Goal: Find specific page/section: Locate a particular part of the current website

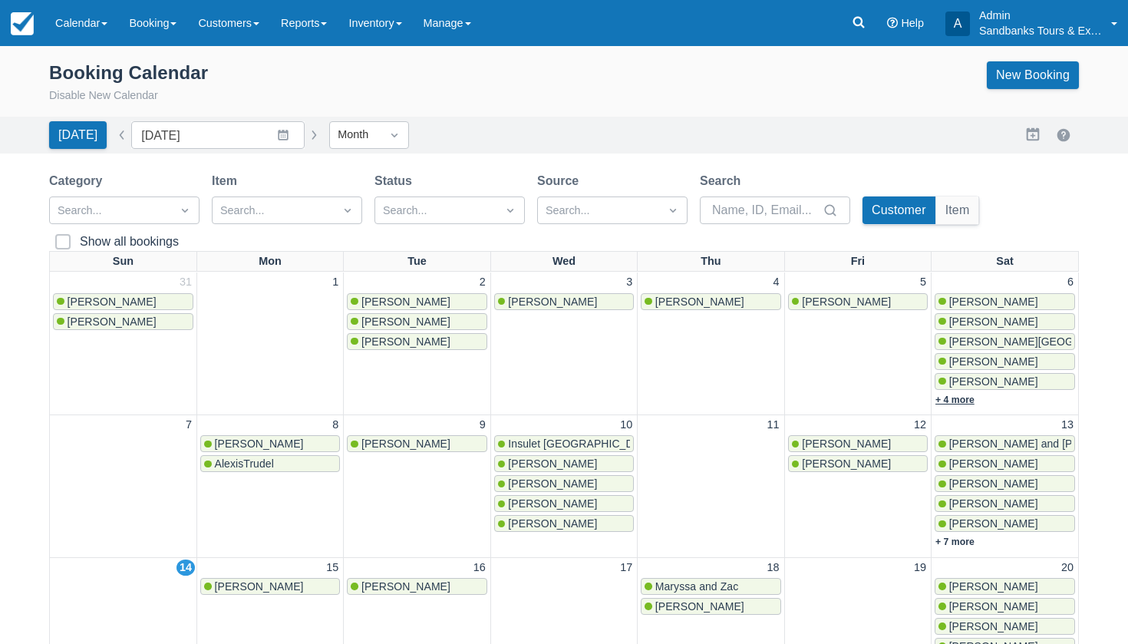
click at [959, 401] on link "+ 4 more" at bounding box center [954, 399] width 39 height 11
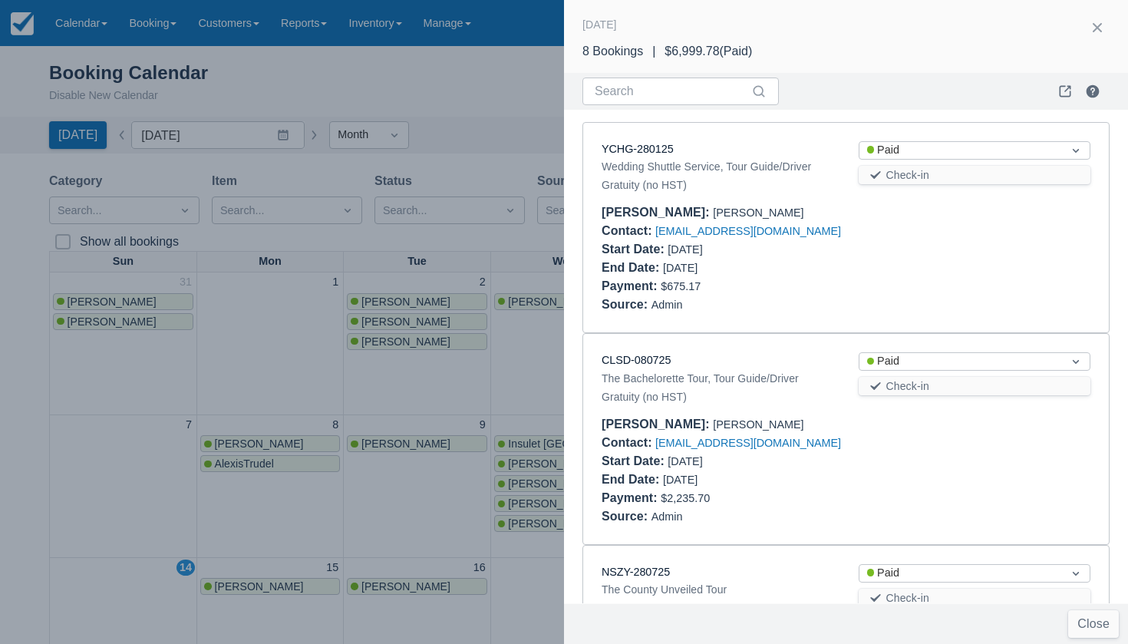
click at [262, 380] on div at bounding box center [564, 322] width 1128 height 644
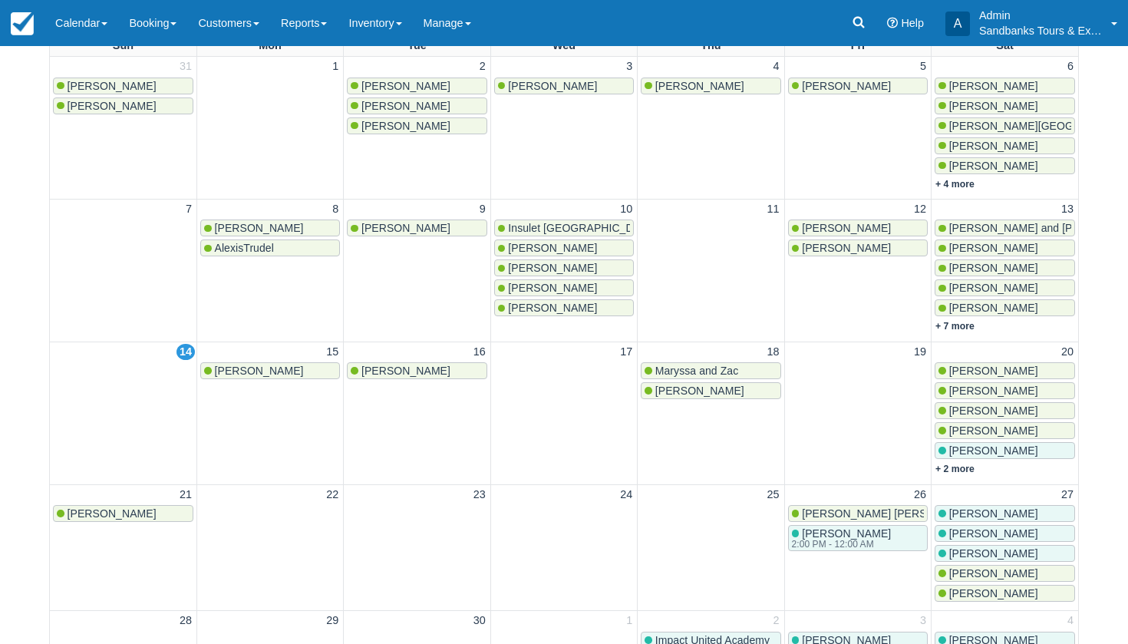
scroll to position [218, 0]
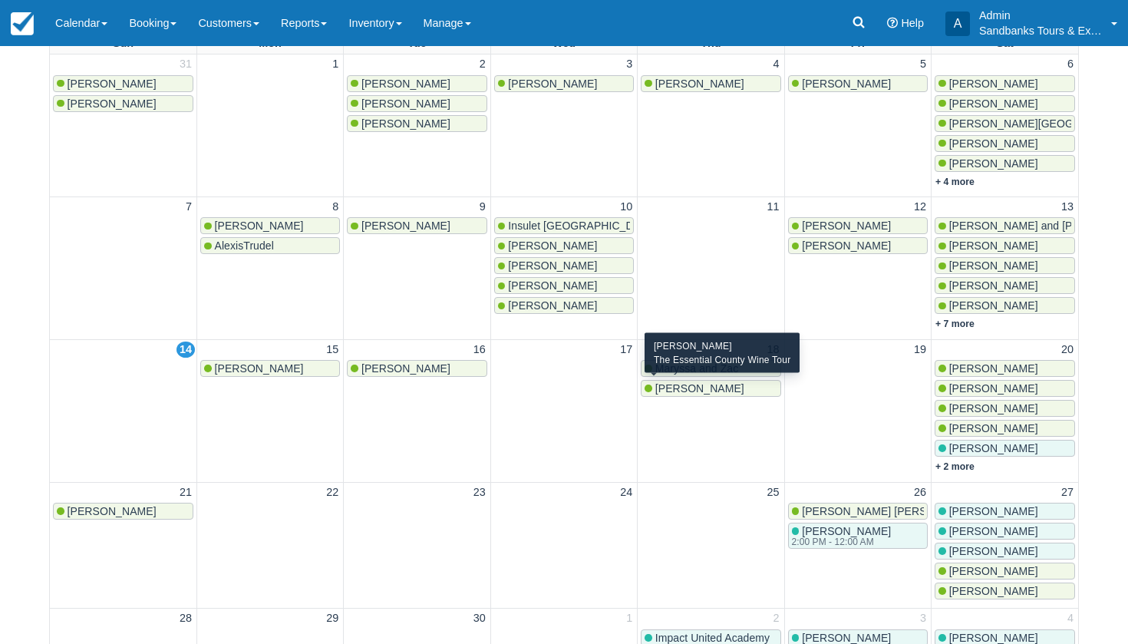
click at [701, 388] on span "[PERSON_NAME]" at bounding box center [699, 388] width 89 height 12
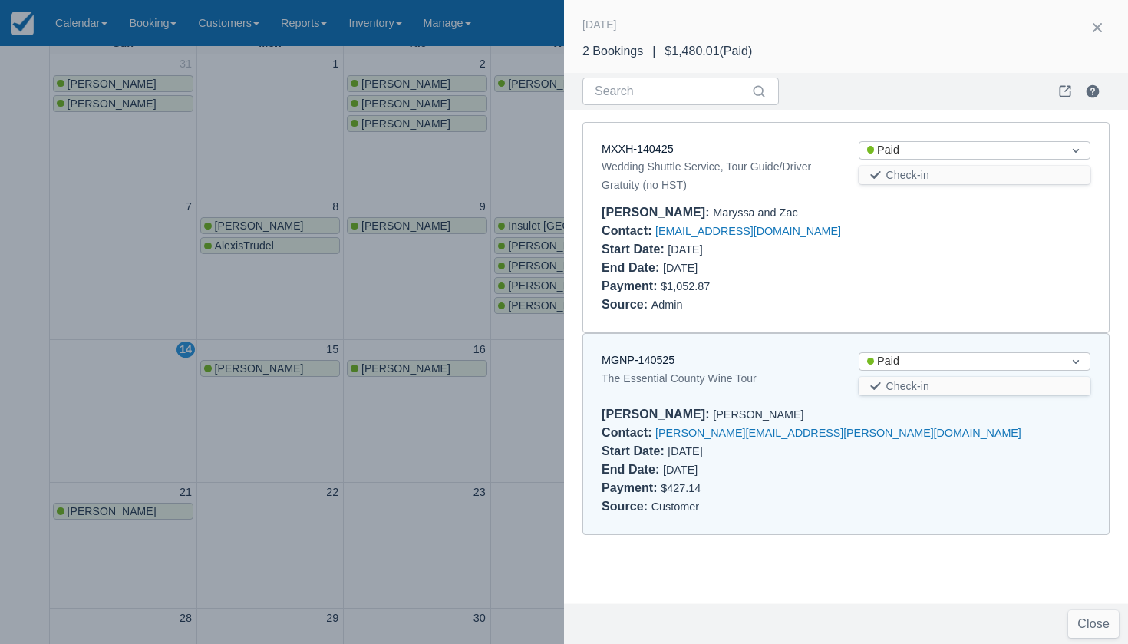
click at [541, 394] on div at bounding box center [564, 322] width 1128 height 644
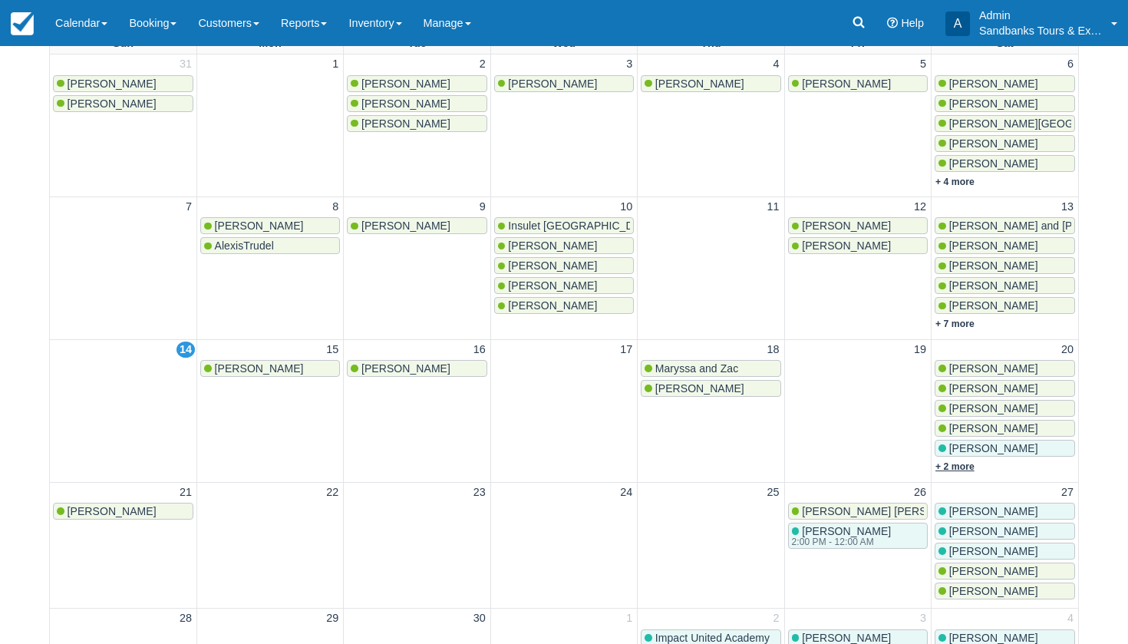
click at [956, 463] on link "+ 2 more" at bounding box center [954, 466] width 39 height 11
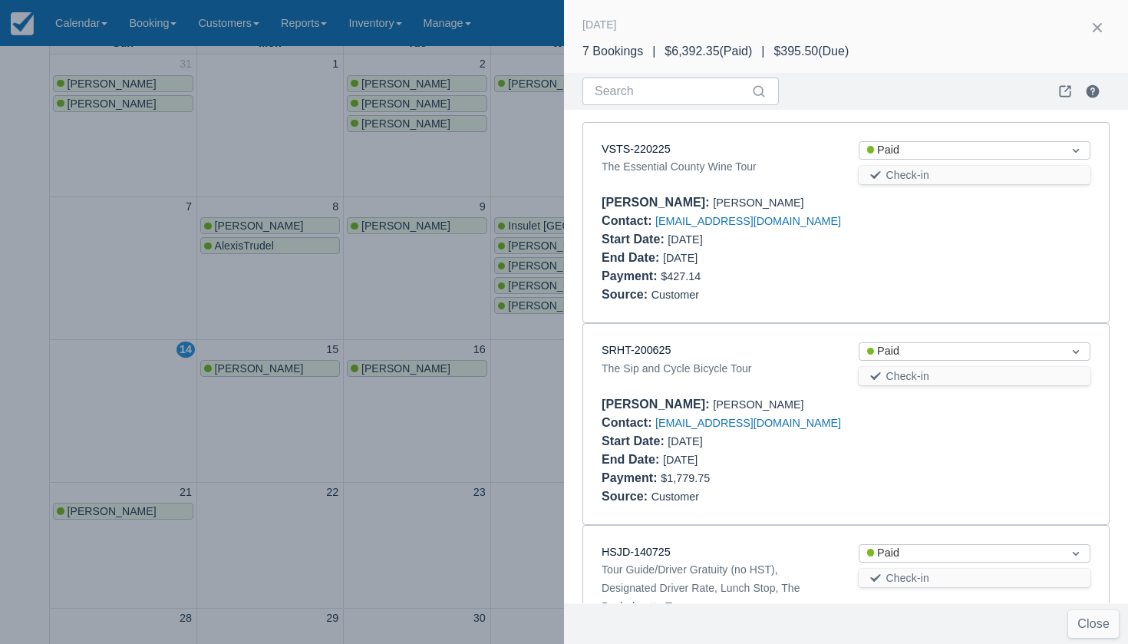
scroll to position [0, 0]
click at [420, 272] on div at bounding box center [564, 322] width 1128 height 644
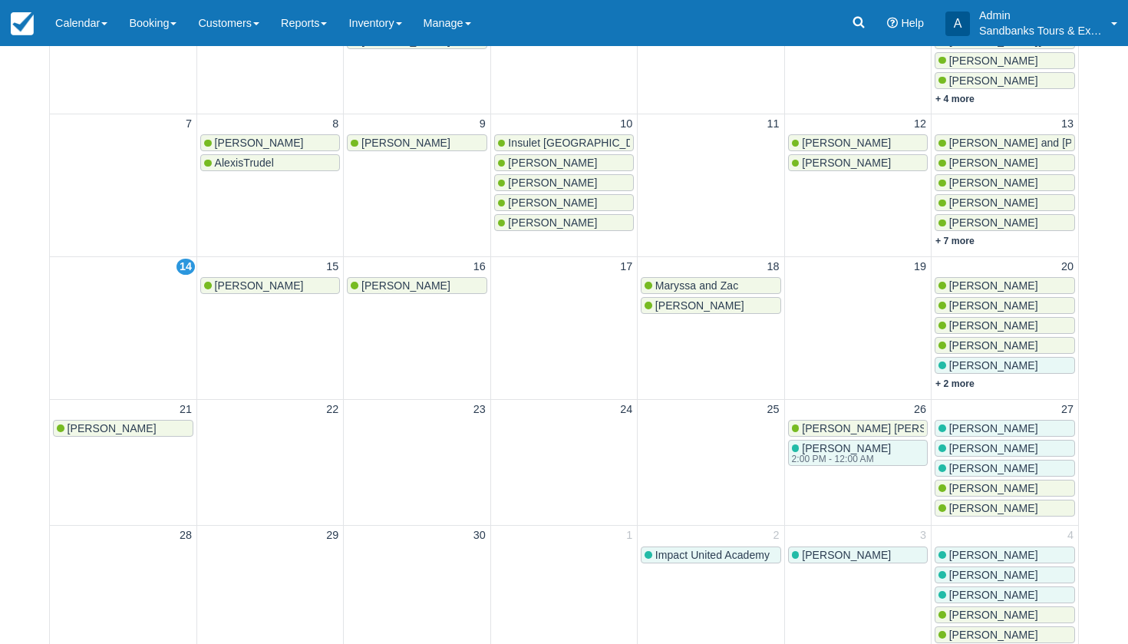
scroll to position [307, 0]
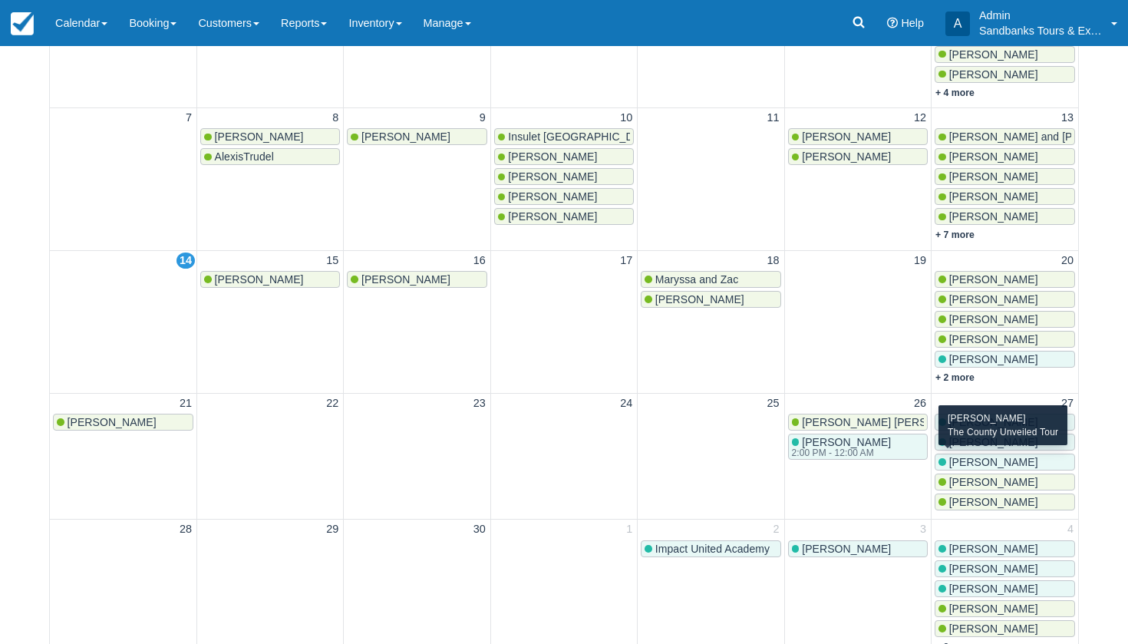
drag, startPoint x: 968, startPoint y: 459, endPoint x: 798, endPoint y: 441, distance: 171.3
click at [801, 441] on tr "21 [PERSON_NAME] 22 23 24 25 26 [PERSON_NAME] [PERSON_NAME] [PERSON_NAME] 2:00 …" at bounding box center [564, 456] width 1028 height 127
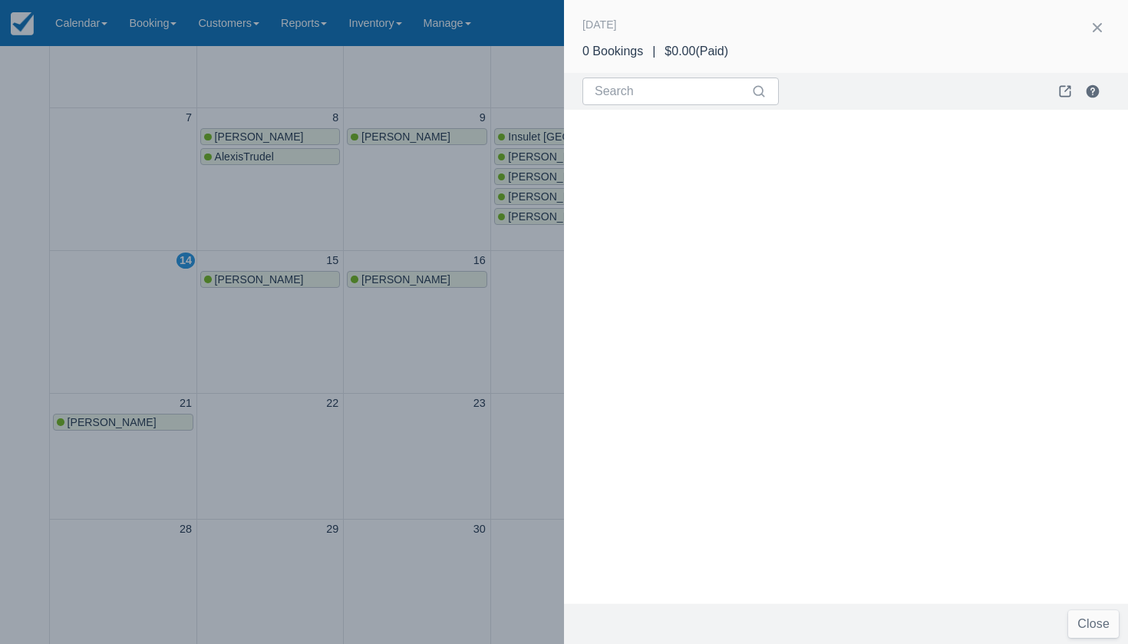
click at [371, 320] on div at bounding box center [564, 322] width 1128 height 644
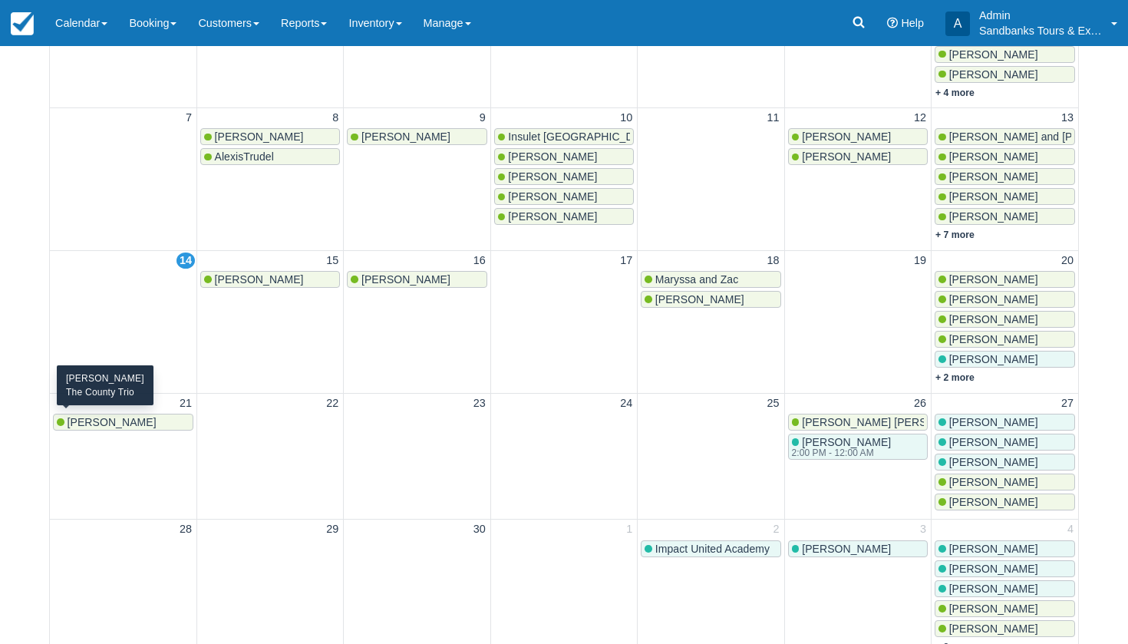
click at [101, 416] on span "[PERSON_NAME]" at bounding box center [112, 422] width 89 height 12
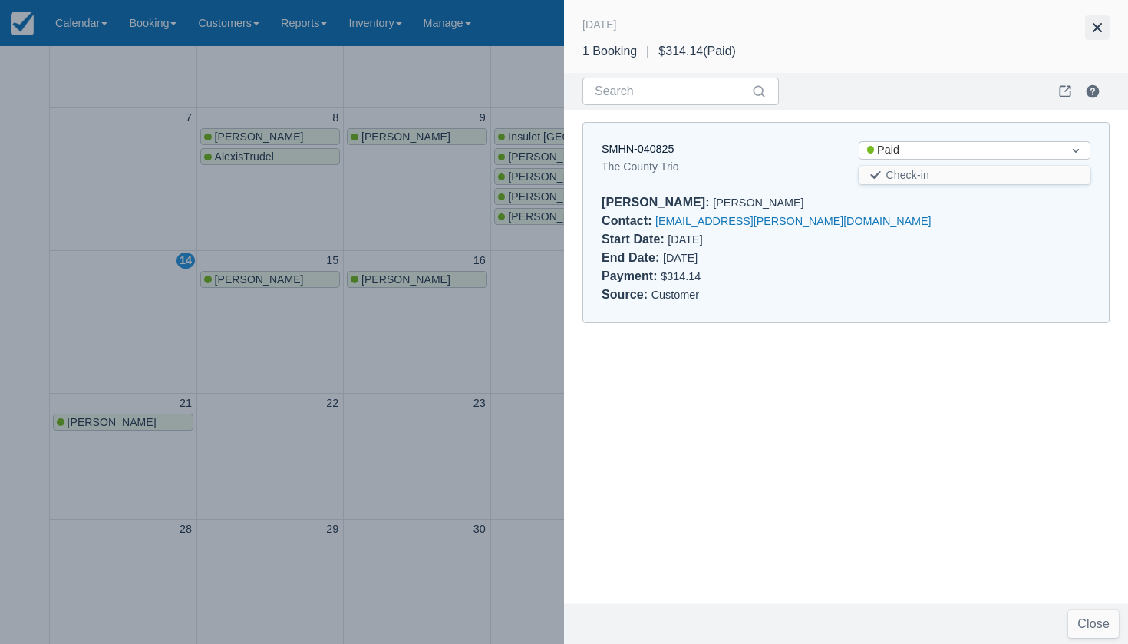
click at [1099, 31] on button "button" at bounding box center [1097, 27] width 25 height 25
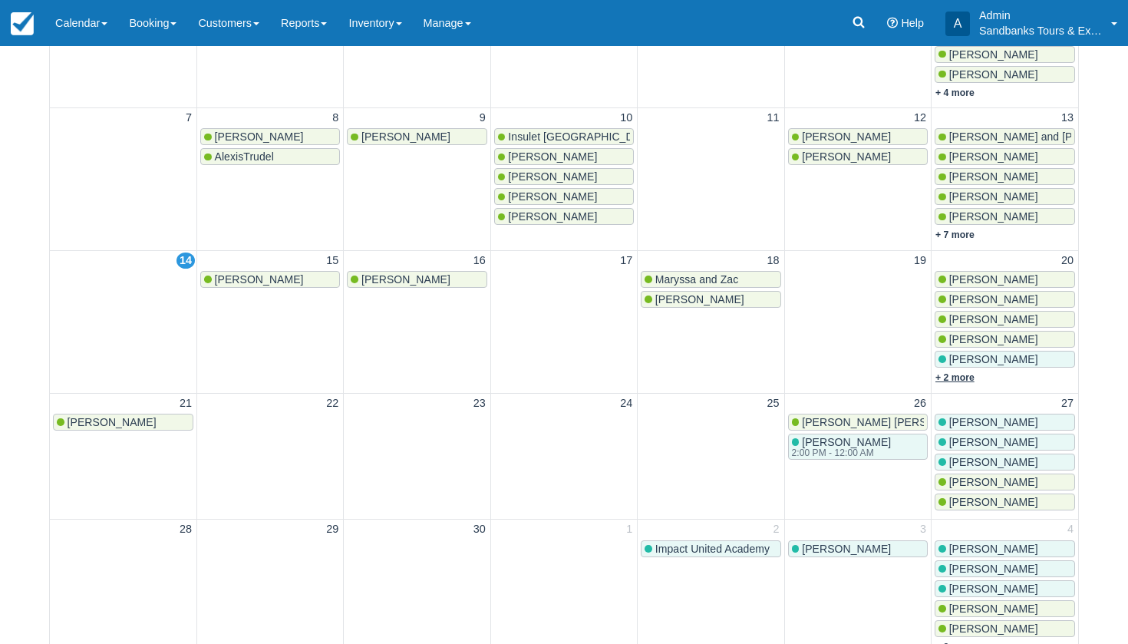
click at [962, 377] on link "+ 2 more" at bounding box center [954, 377] width 39 height 11
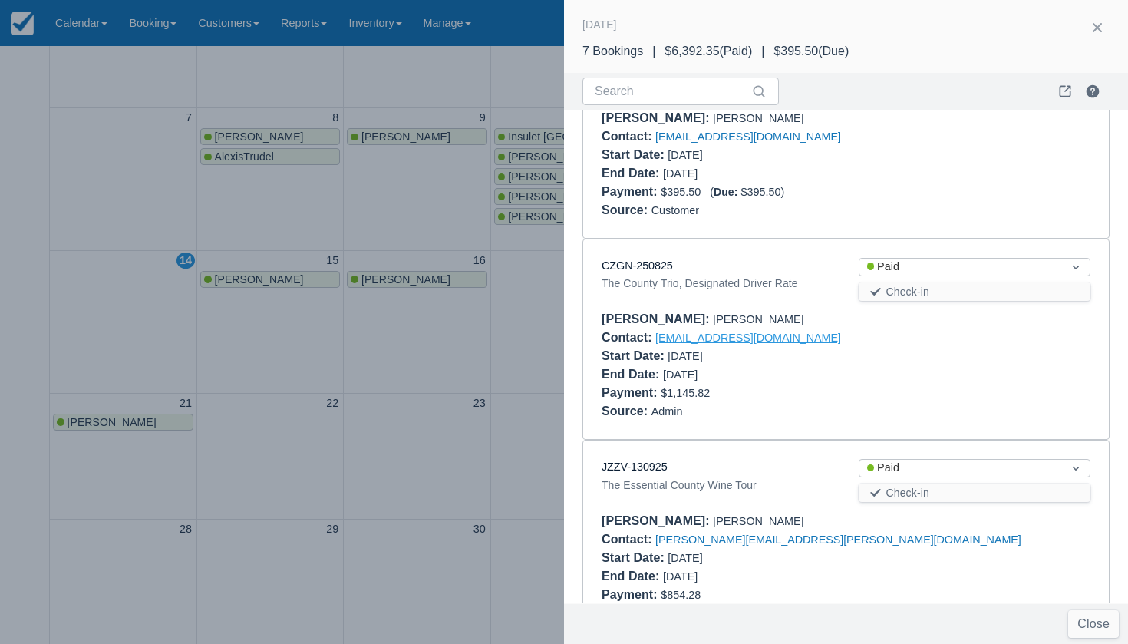
scroll to position [919, 0]
click at [645, 259] on link "CZGN-250825" at bounding box center [637, 265] width 71 height 12
